Goal: Task Accomplishment & Management: Manage account settings

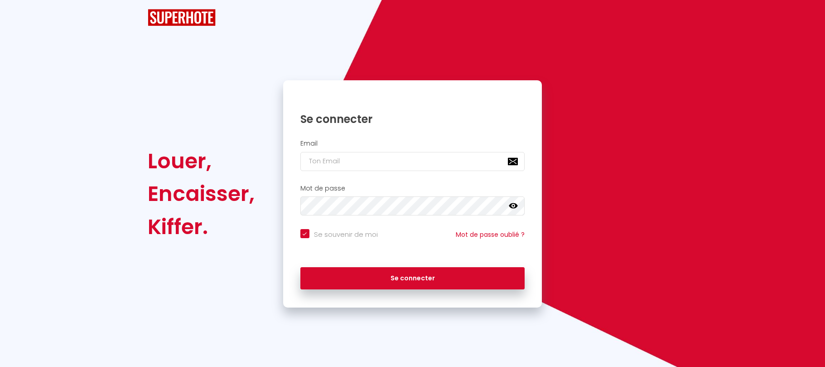
checkbox input "true"
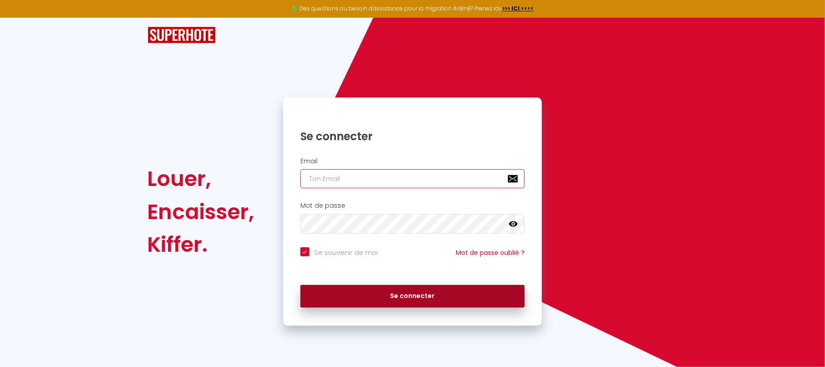
type input "[PERSON_NAME][EMAIL_ADDRESS][DOMAIN_NAME]"
click at [390, 294] on button "Se connecter" at bounding box center [412, 296] width 225 height 23
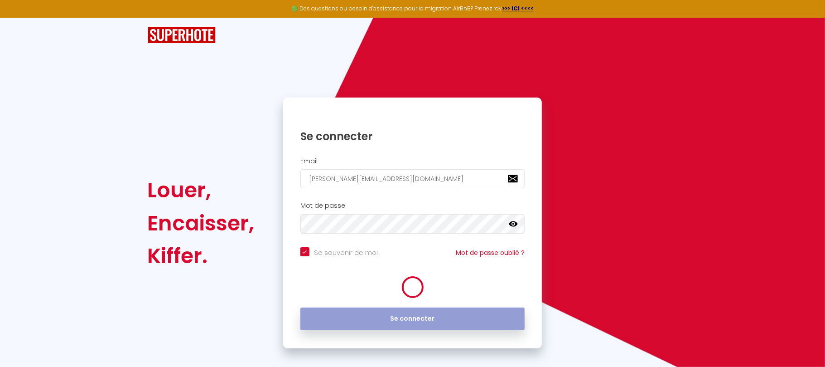
checkbox input "true"
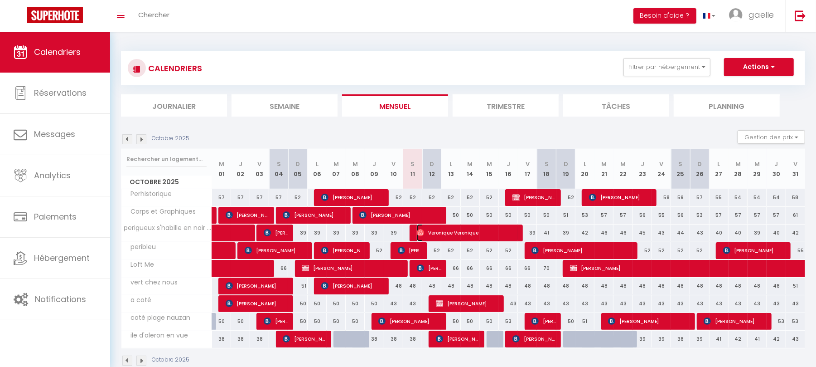
click at [484, 231] on span "Veronique Veronique" at bounding box center [468, 232] width 102 height 17
select select "OK"
select select "0"
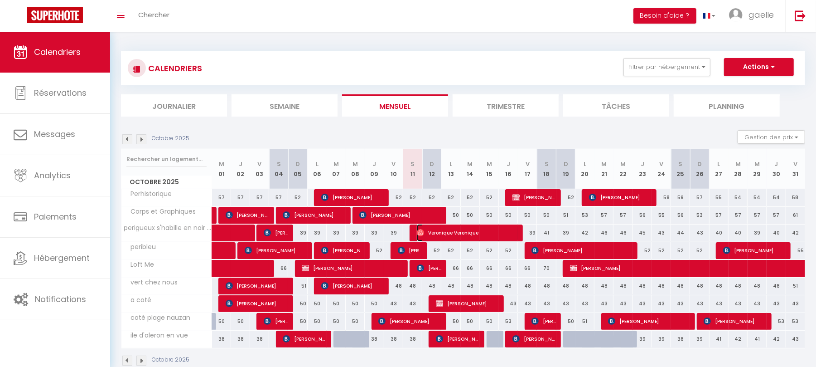
select select "1"
select select
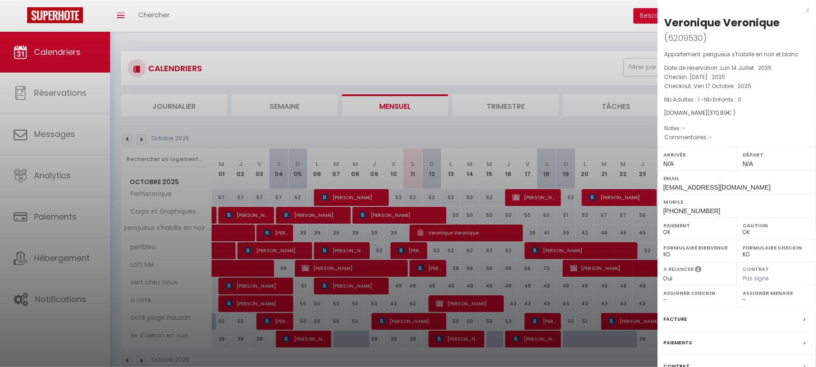
click at [680, 339] on label "Paiements" at bounding box center [677, 343] width 29 height 10
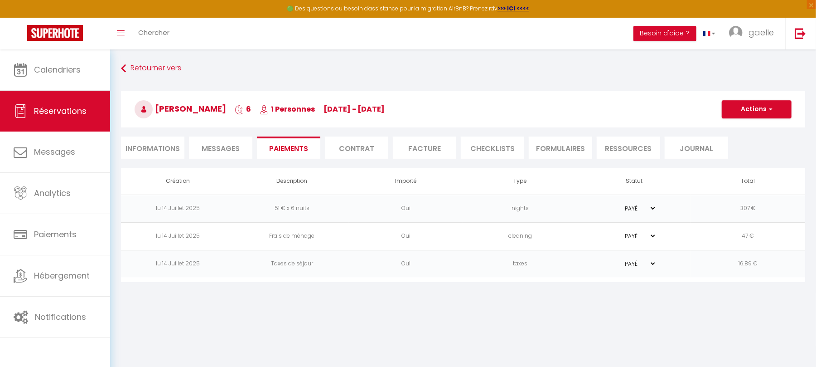
click at [215, 147] on span "Messages" at bounding box center [221, 148] width 38 height 10
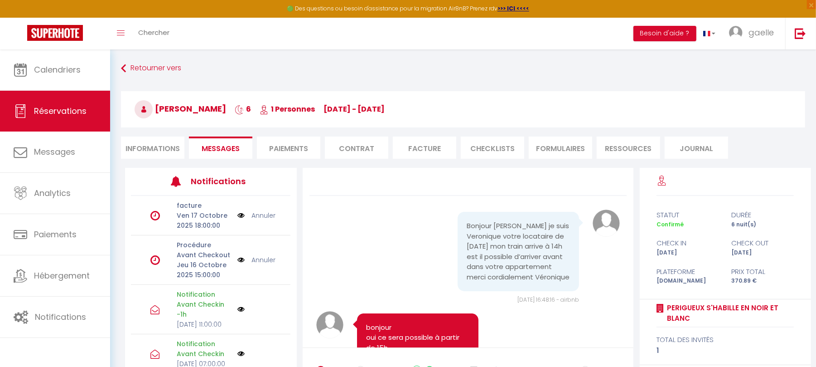
click at [237, 313] on img at bounding box center [240, 308] width 7 height 7
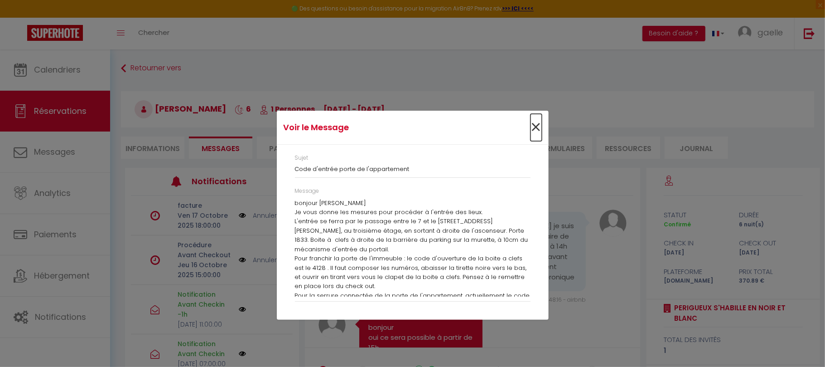
click at [536, 121] on span "×" at bounding box center [536, 127] width 11 height 27
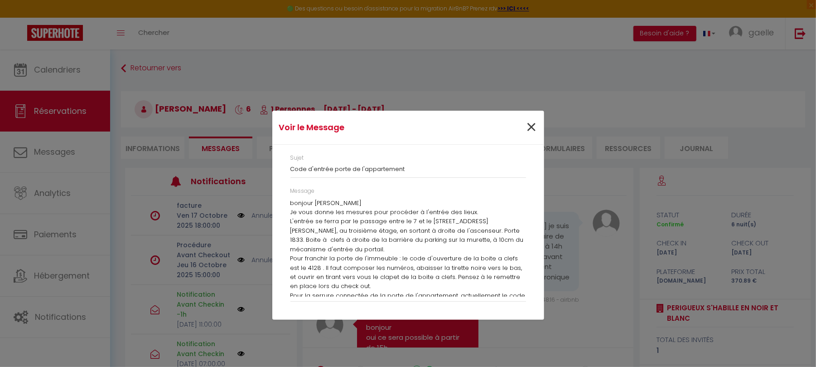
click at [536, 121] on h3 "[PERSON_NAME] 6 1 Personnes [DATE] - [DATE]" at bounding box center [463, 109] width 684 height 36
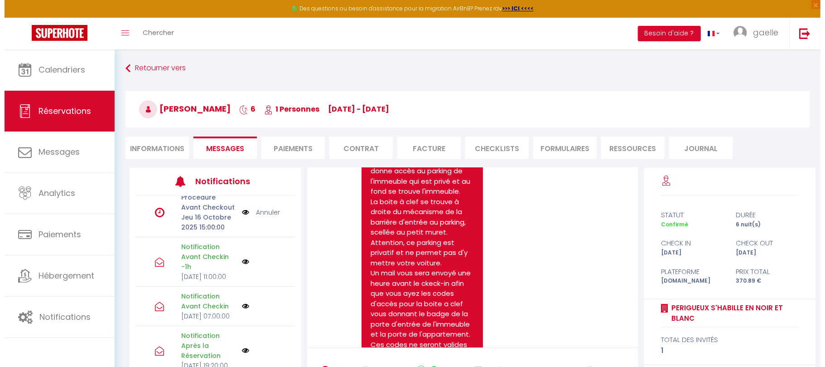
scroll to position [88, 0]
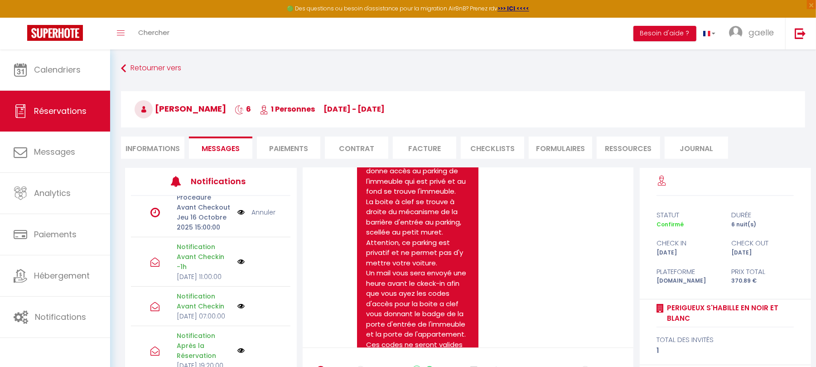
click at [237, 302] on img at bounding box center [240, 305] width 7 height 7
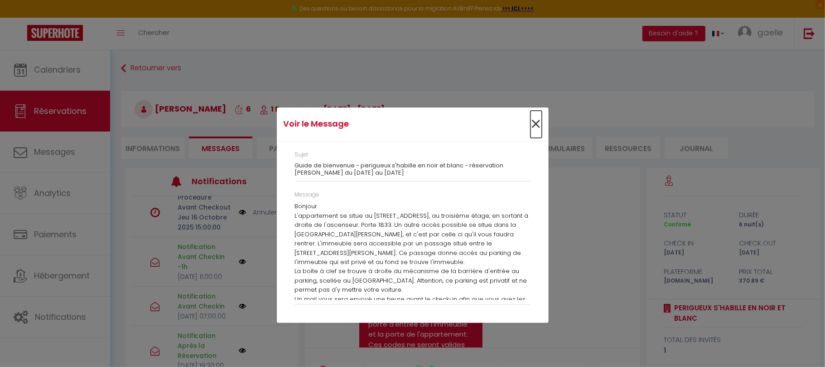
click at [535, 121] on span "×" at bounding box center [536, 124] width 11 height 27
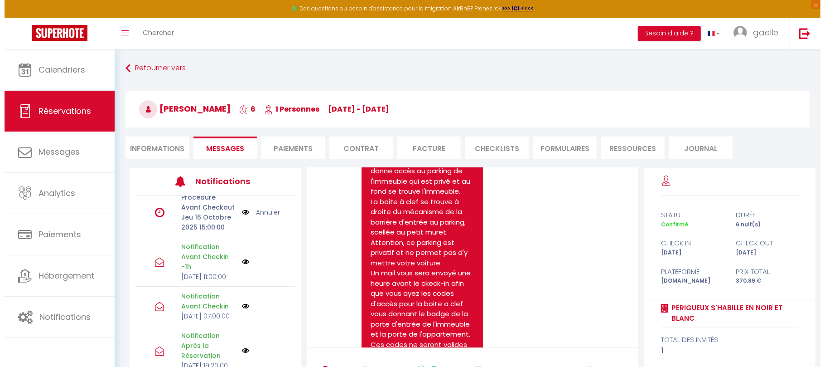
scroll to position [88, 0]
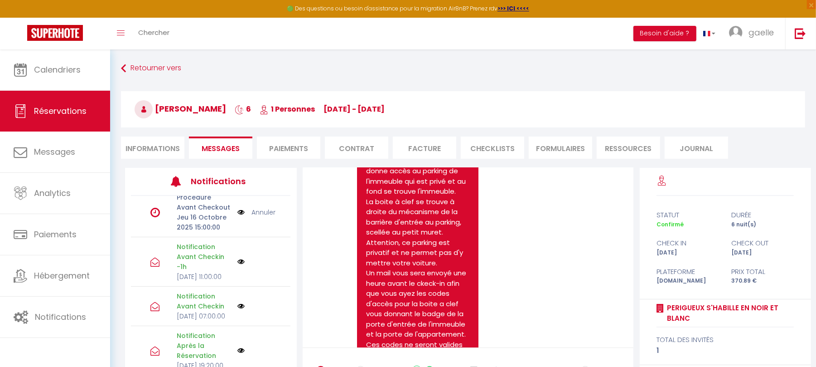
click at [237, 258] on img at bounding box center [240, 261] width 7 height 7
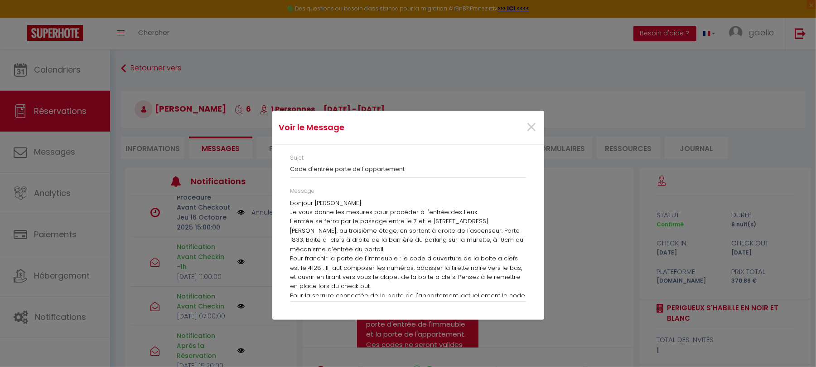
scroll to position [78, 0]
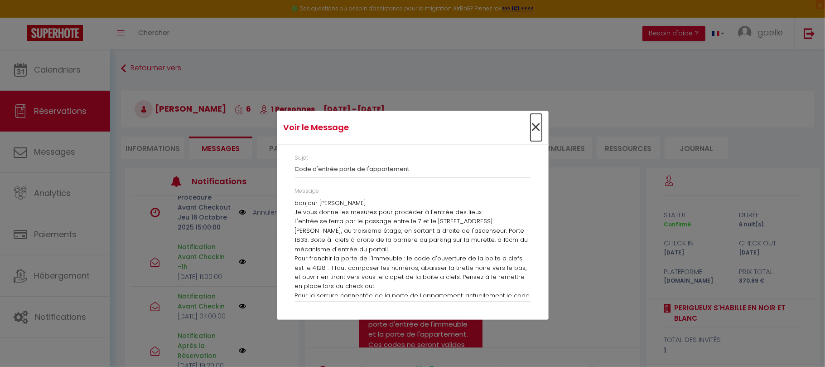
click at [539, 122] on span "×" at bounding box center [536, 127] width 11 height 27
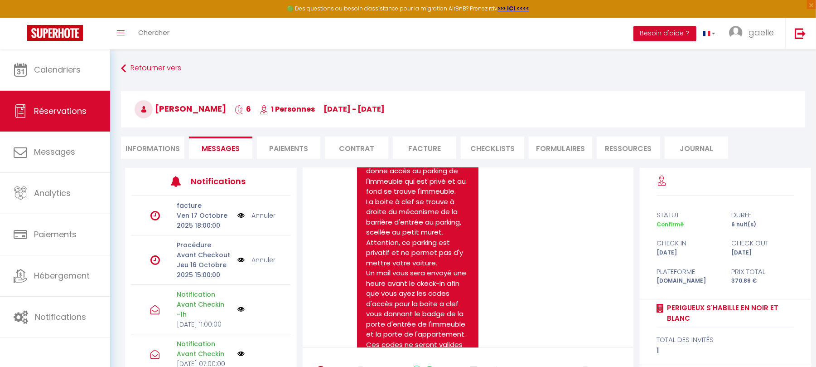
scroll to position [459, 0]
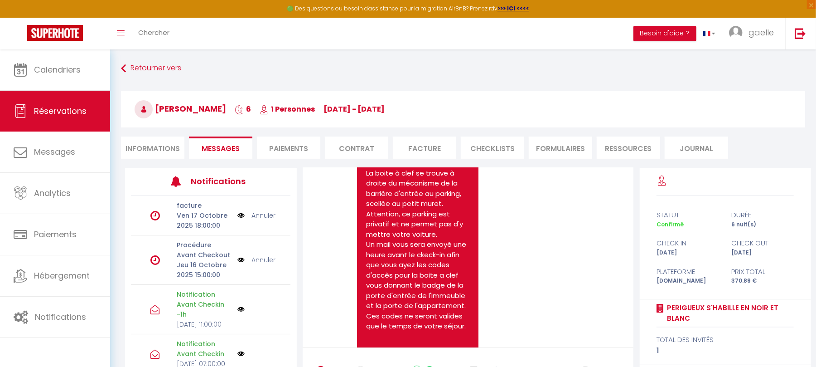
drag, startPoint x: 636, startPoint y: 248, endPoint x: 636, endPoint y: 255, distance: 6.3
click at [636, 255] on div "Bonjour [PERSON_NAME] je suis Veronique votre locataire de [DATE] mon train arr…" at bounding box center [468, 298] width 343 height 260
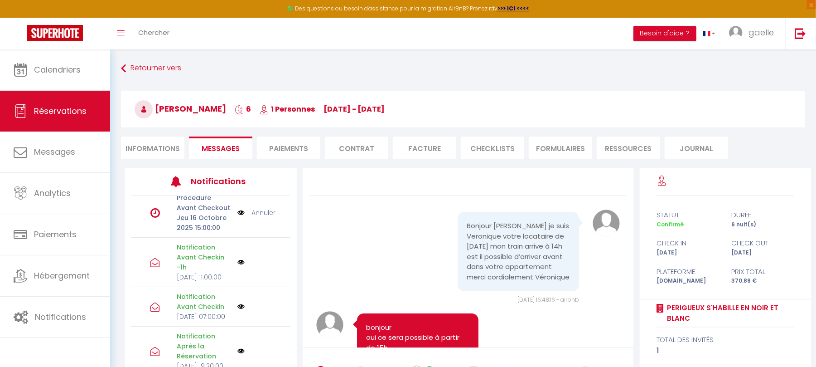
scroll to position [53, 0]
